Goal: Check status: Check status

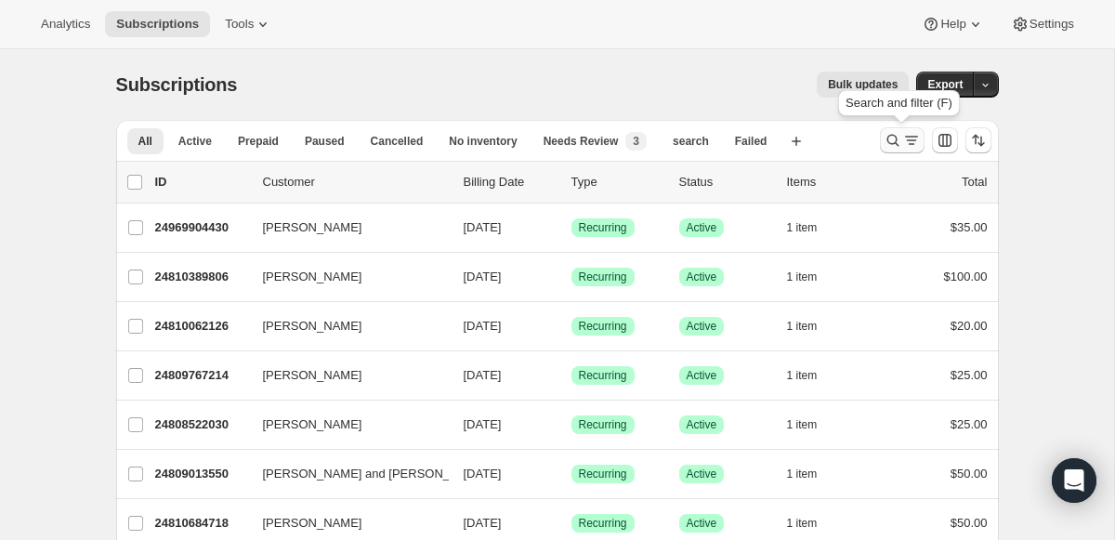
click at [898, 143] on icon "Search and filter results" at bounding box center [893, 140] width 19 height 19
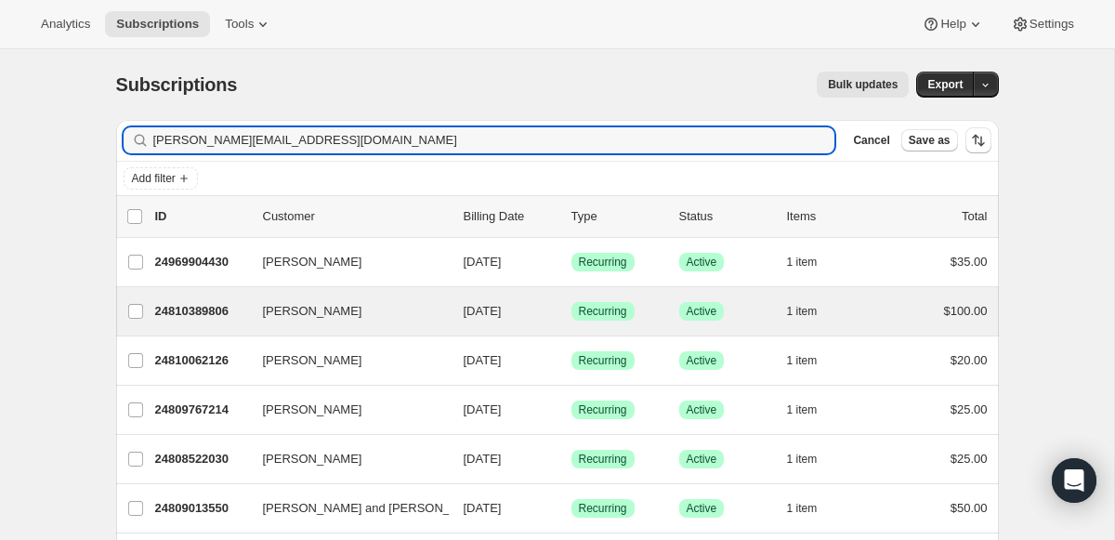
type input "[PERSON_NAME][EMAIL_ADDRESS][DOMAIN_NAME]"
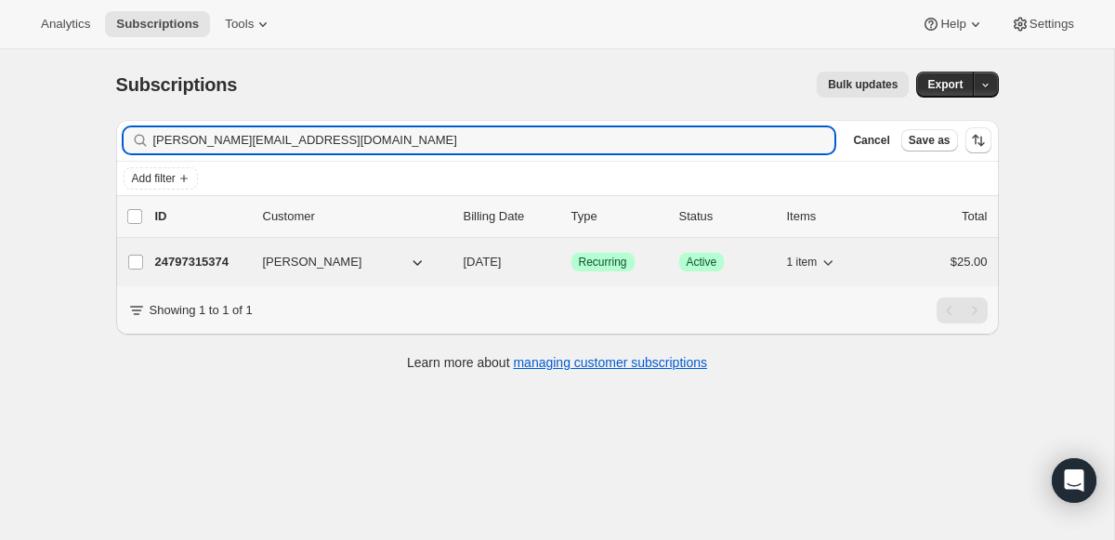
click at [189, 269] on p "24797315374" at bounding box center [201, 262] width 93 height 19
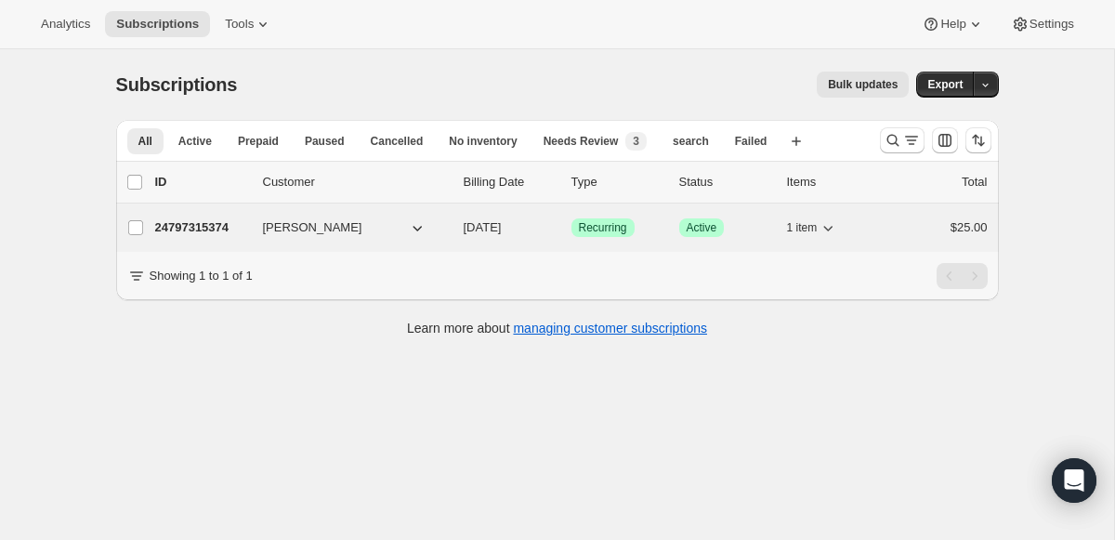
click at [192, 231] on p "24797315374" at bounding box center [201, 227] width 93 height 19
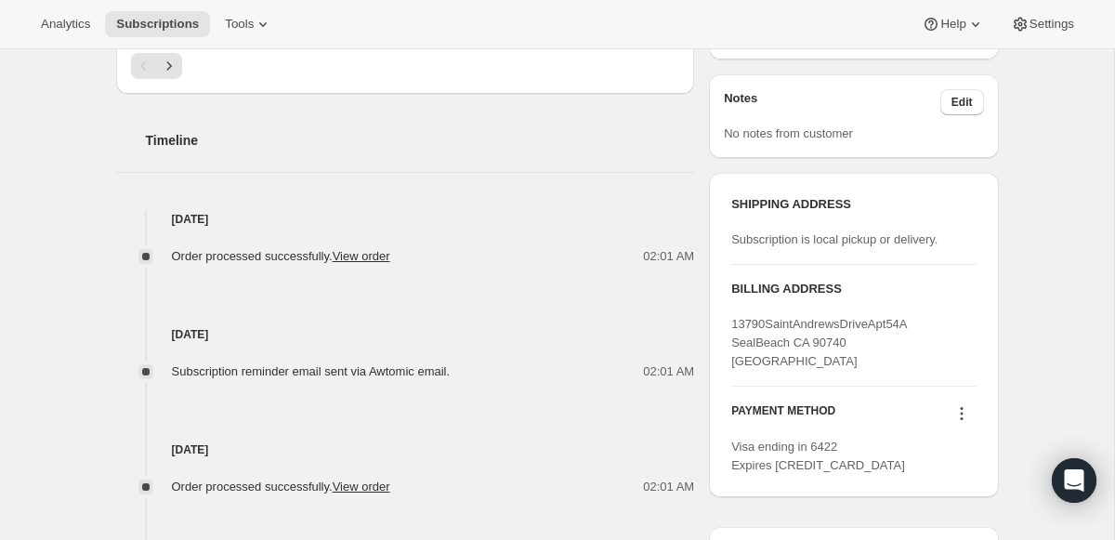
scroll to position [642, 0]
click at [961, 416] on icon at bounding box center [961, 417] width 3 height 3
click at [1040, 206] on div "Subscription #24797315374. This page is ready Subscription #24797315374 Success…" at bounding box center [557, 123] width 1114 height 1432
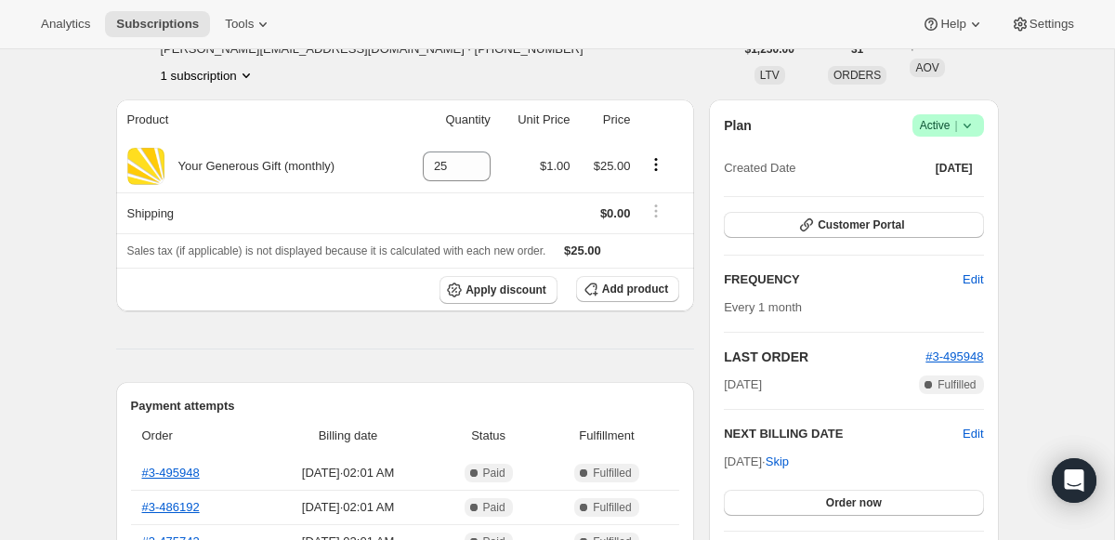
scroll to position [0, 0]
